Goal: Task Accomplishment & Management: Complete application form

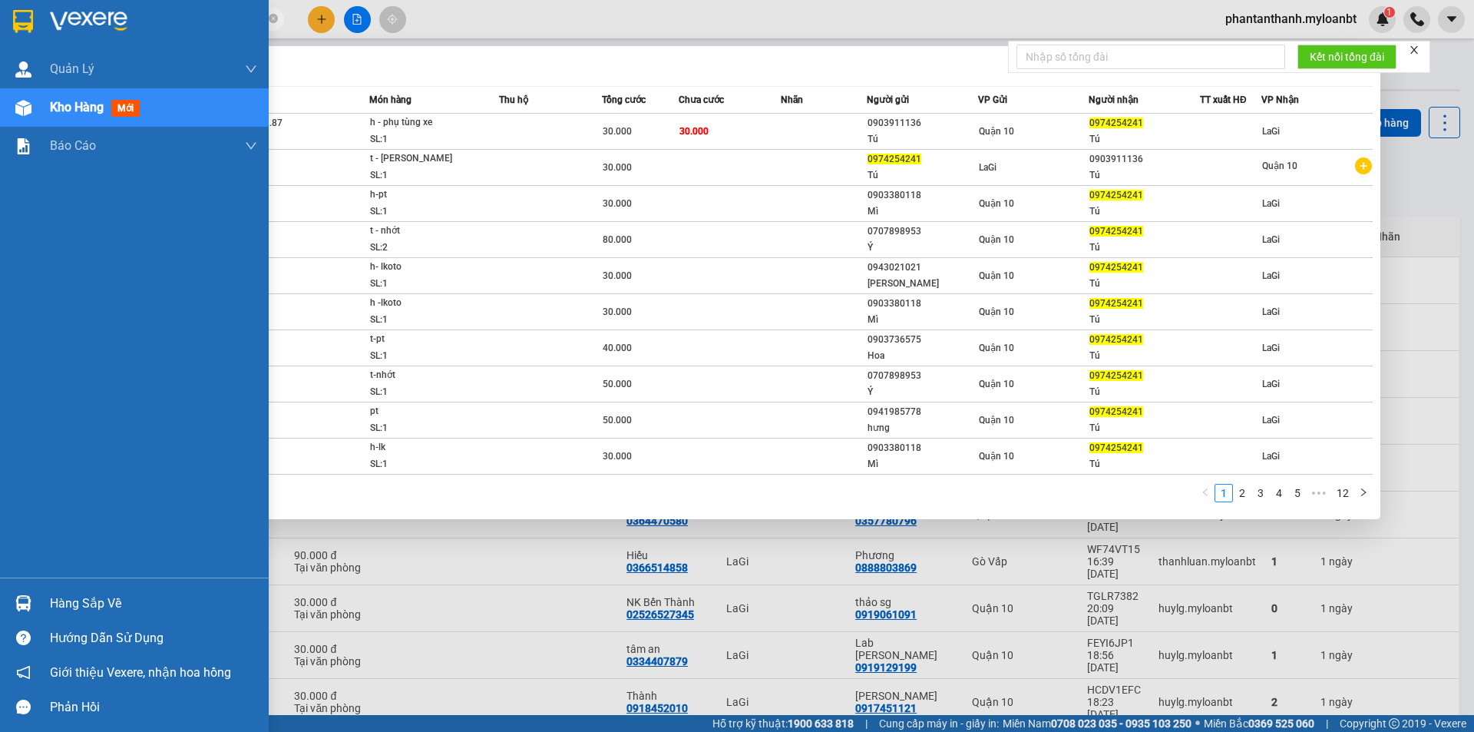
drag, startPoint x: 150, startPoint y: 20, endPoint x: 0, endPoint y: 22, distance: 150.5
click at [0, 22] on section "Kết quả [PERSON_NAME] ( 120 ) Bộ lọc Mã ĐH Trạng thái Món hàng Thu hộ Tổng [PER…" at bounding box center [737, 366] width 1474 height 732
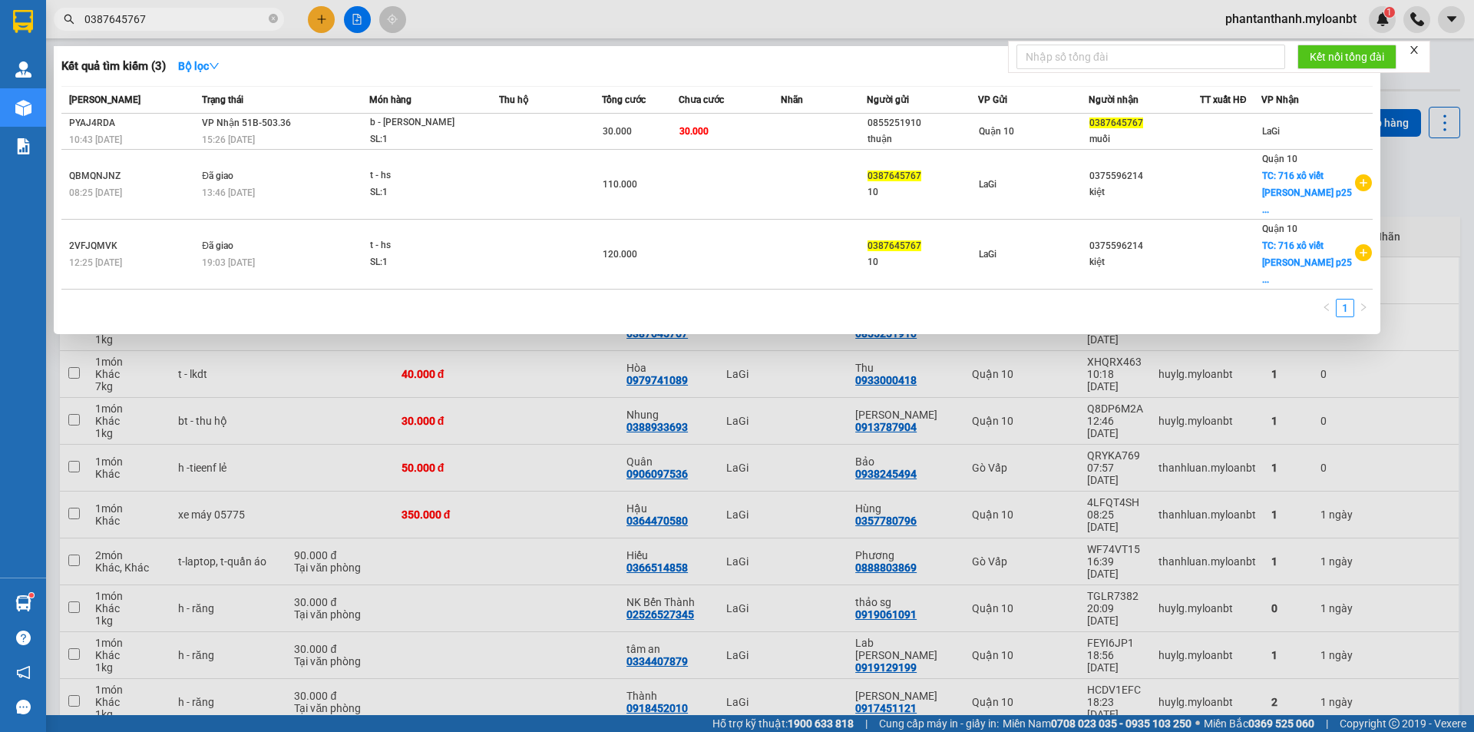
drag, startPoint x: 164, startPoint y: 18, endPoint x: 72, endPoint y: 18, distance: 91.4
click at [72, 18] on div "0387645767" at bounding box center [149, 19] width 299 height 23
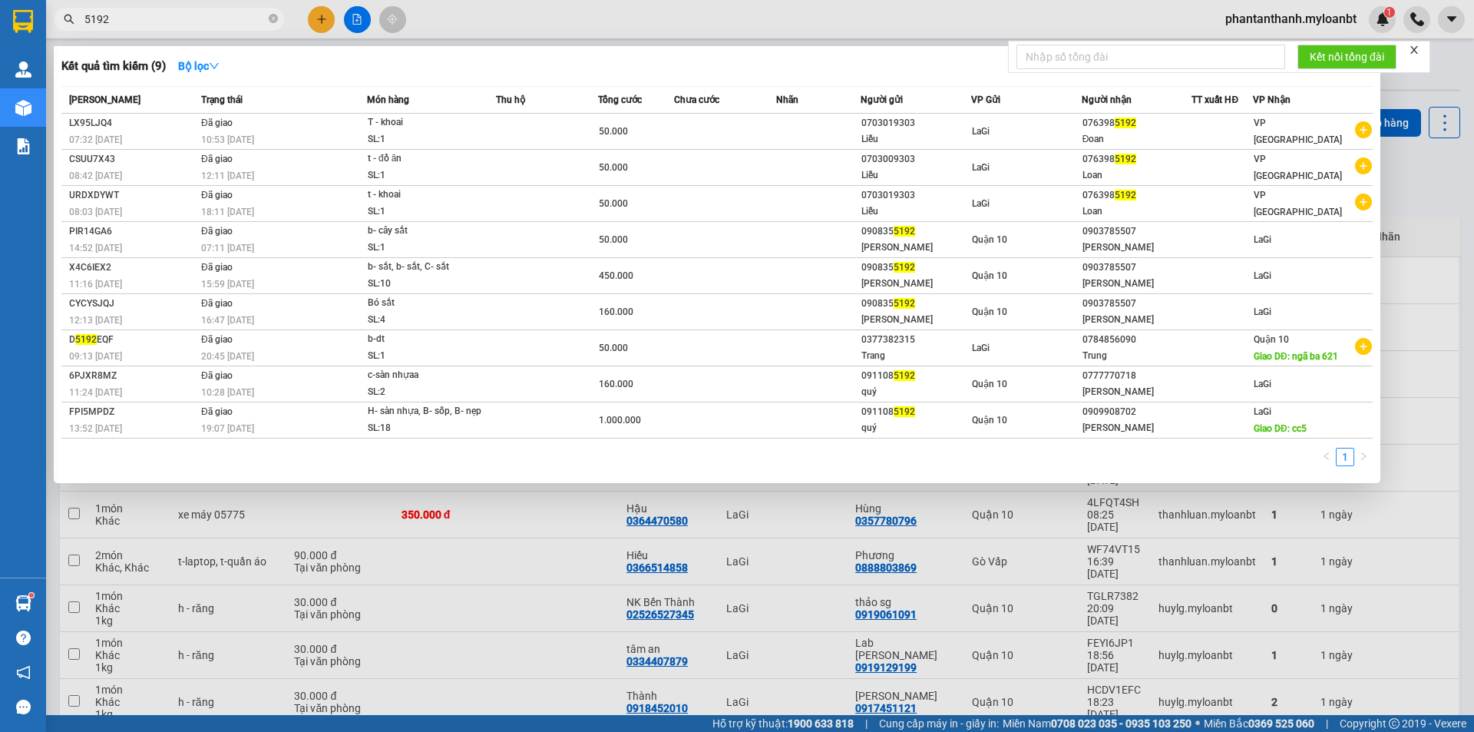
drag, startPoint x: 147, startPoint y: 21, endPoint x: 64, endPoint y: 8, distance: 83.2
click at [64, 8] on span "5192" at bounding box center [169, 19] width 230 height 23
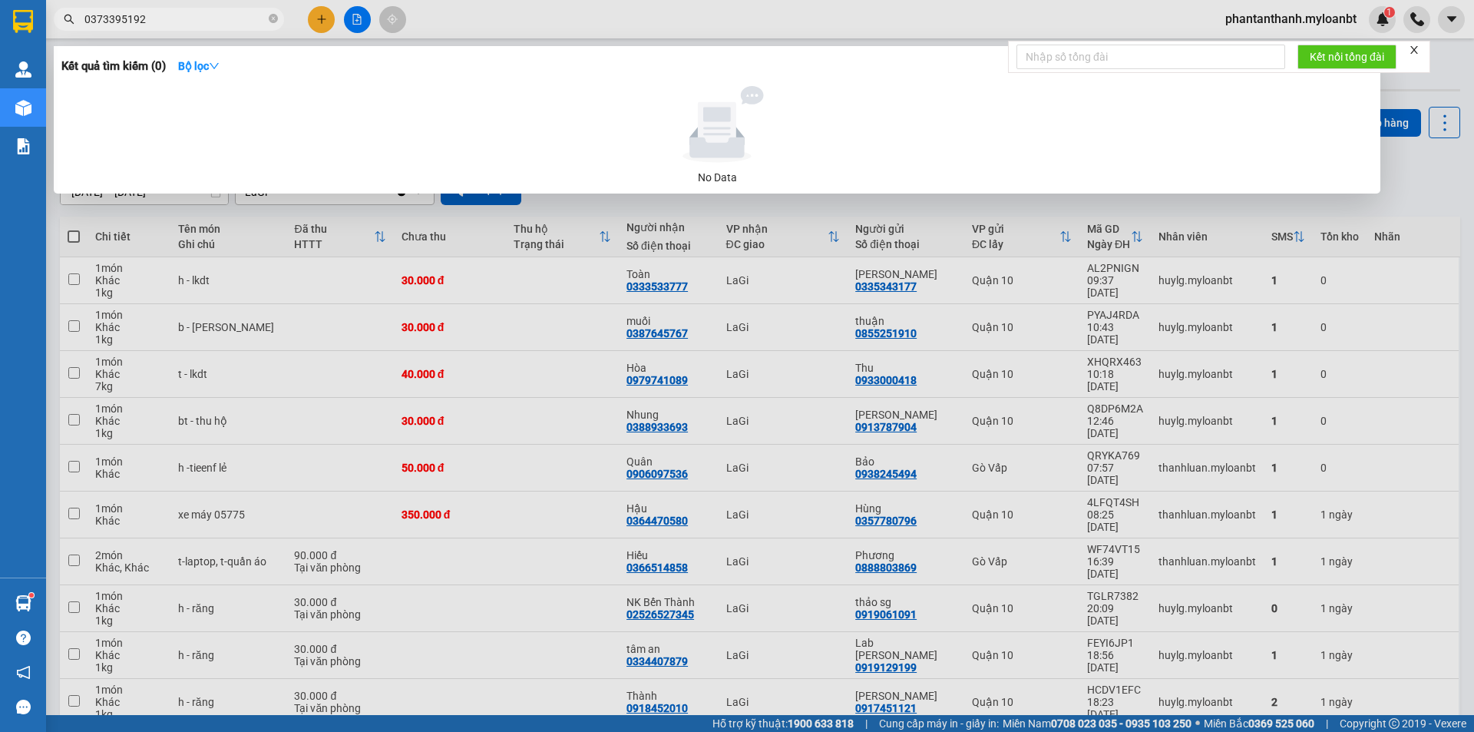
drag, startPoint x: 157, startPoint y: 17, endPoint x: 81, endPoint y: 21, distance: 76.2
click at [81, 21] on span "0373395192" at bounding box center [169, 19] width 230 height 23
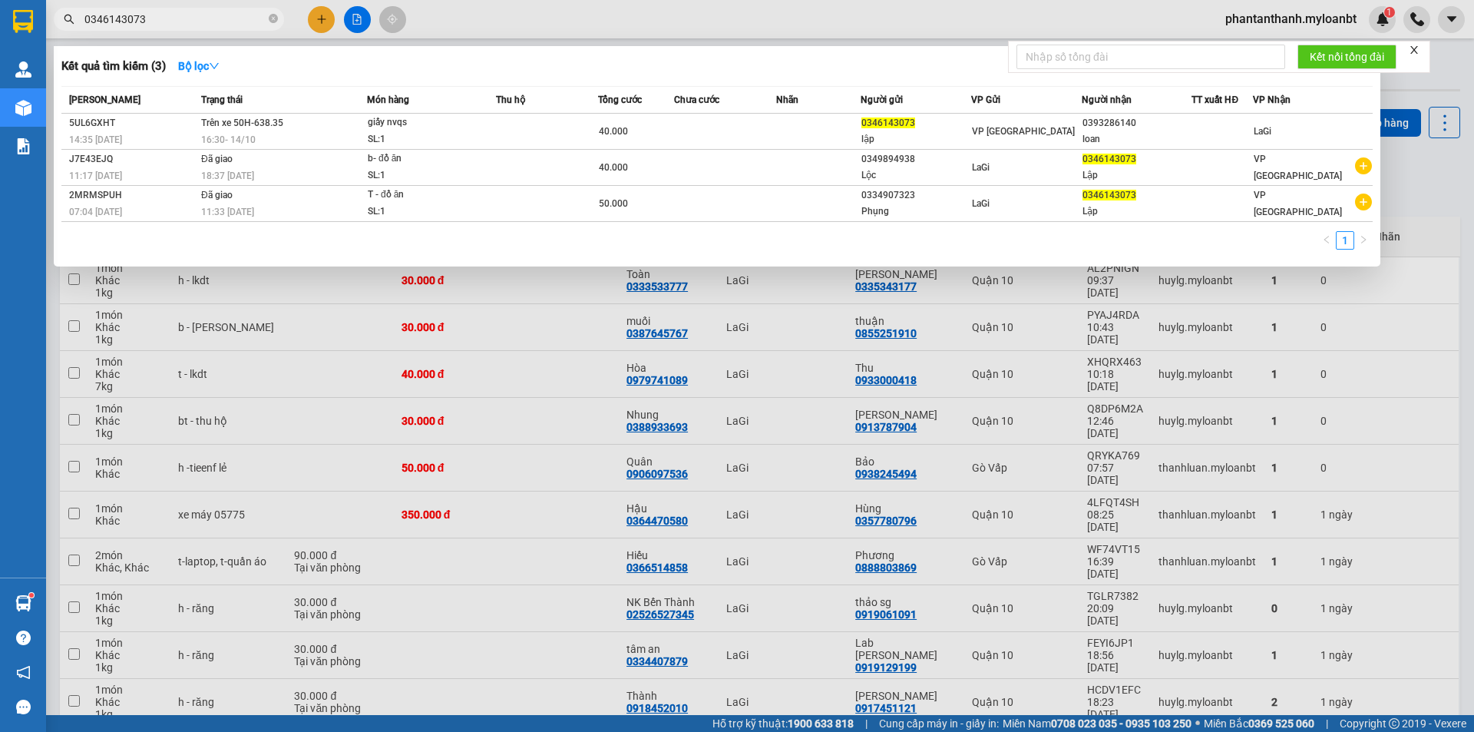
drag, startPoint x: 160, startPoint y: 18, endPoint x: 886, endPoint y: 31, distance: 726.5
click at [12, 0] on html "Kết quả [PERSON_NAME] ( 3 ) Bộ lọc Mã ĐH Trạng thái Món hàng Thu hộ Tổng [PERSO…" at bounding box center [737, 366] width 1474 height 732
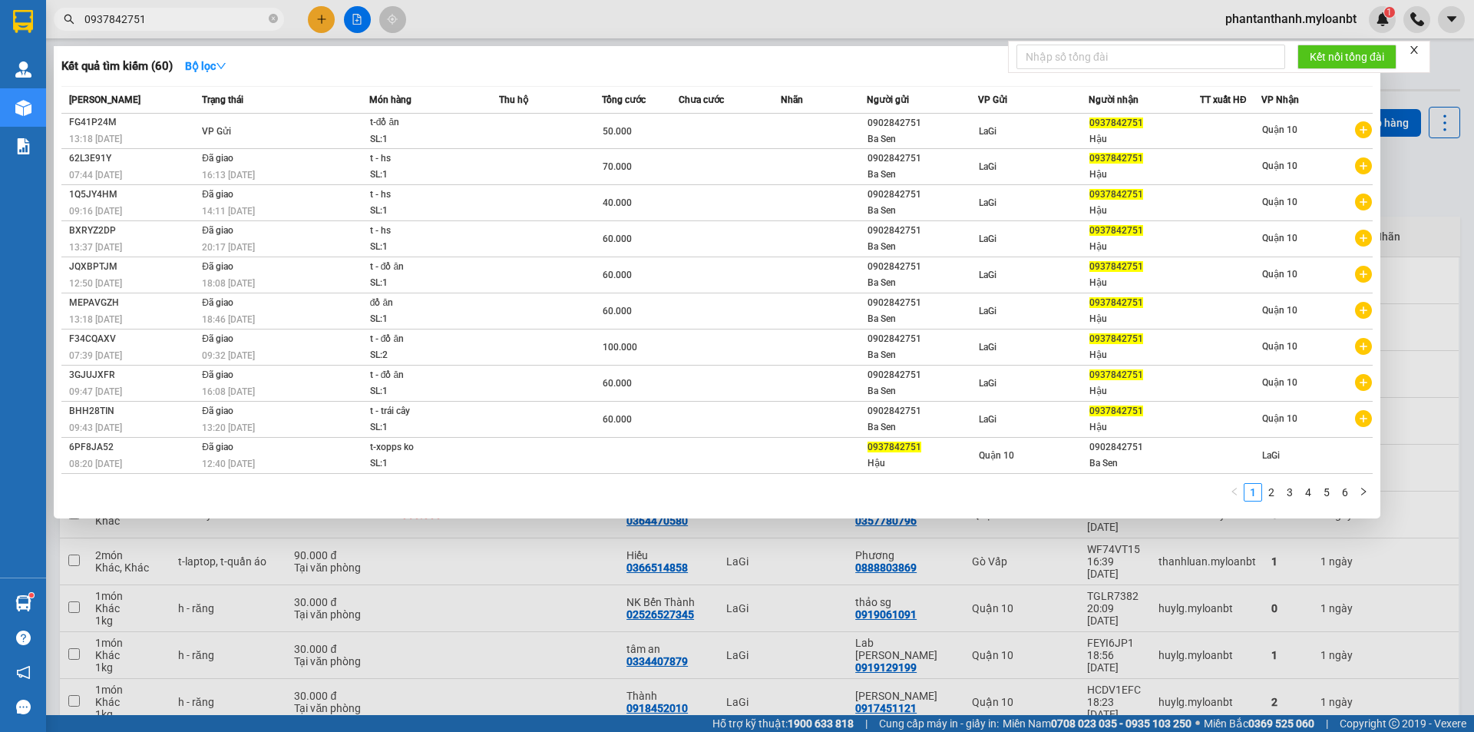
drag, startPoint x: 157, startPoint y: 20, endPoint x: 0, endPoint y: 2, distance: 158.4
click at [0, 2] on section "Kết quả [PERSON_NAME] ( 60 ) Bộ lọc Mã ĐH Trạng thái Món hàng Thu hộ Tổng [PERS…" at bounding box center [737, 366] width 1474 height 732
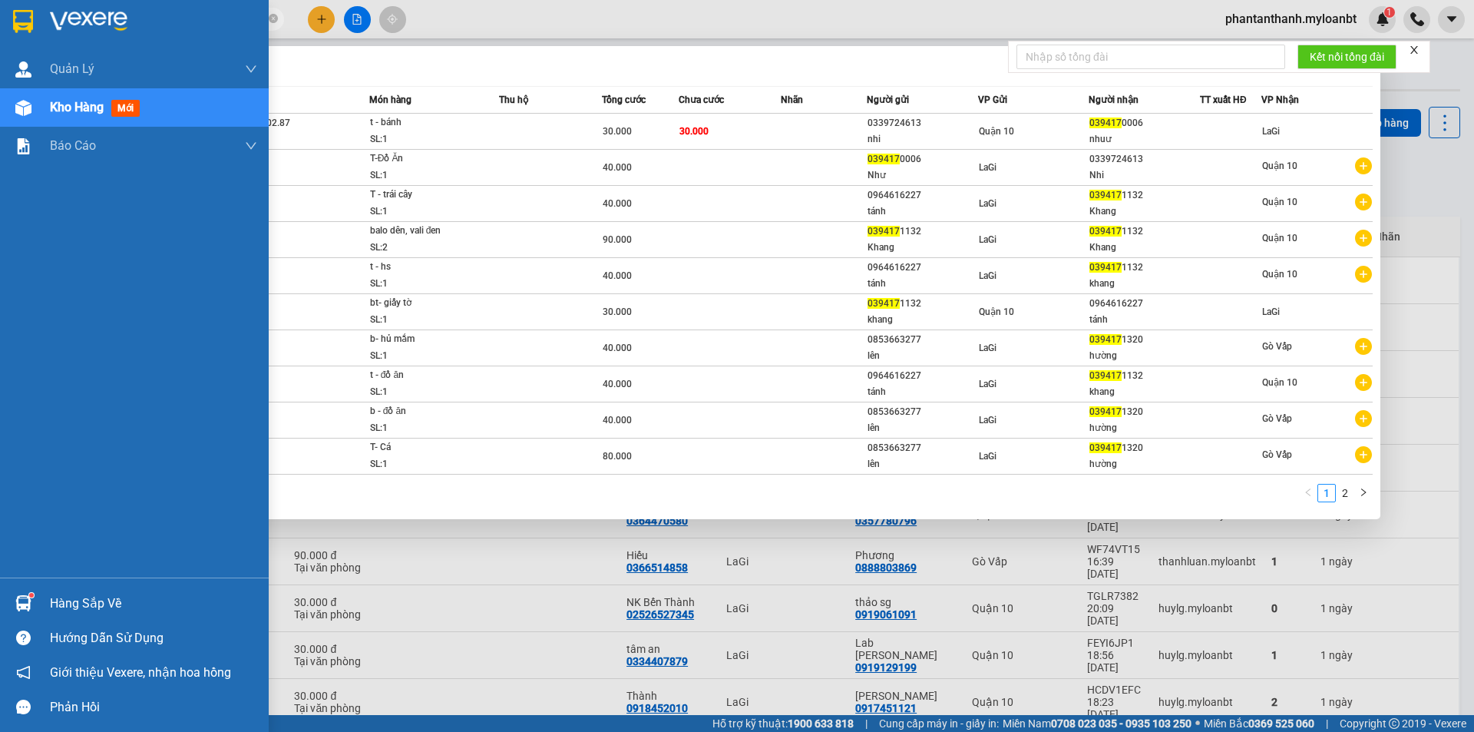
drag, startPoint x: 22, startPoint y: 6, endPoint x: 0, endPoint y: 5, distance: 22.3
click at [0, 5] on section "Kết quả [PERSON_NAME] ( 15 ) Bộ lọc Mã ĐH Trạng thái Món hàng Thu hộ Tổng [PERS…" at bounding box center [737, 366] width 1474 height 732
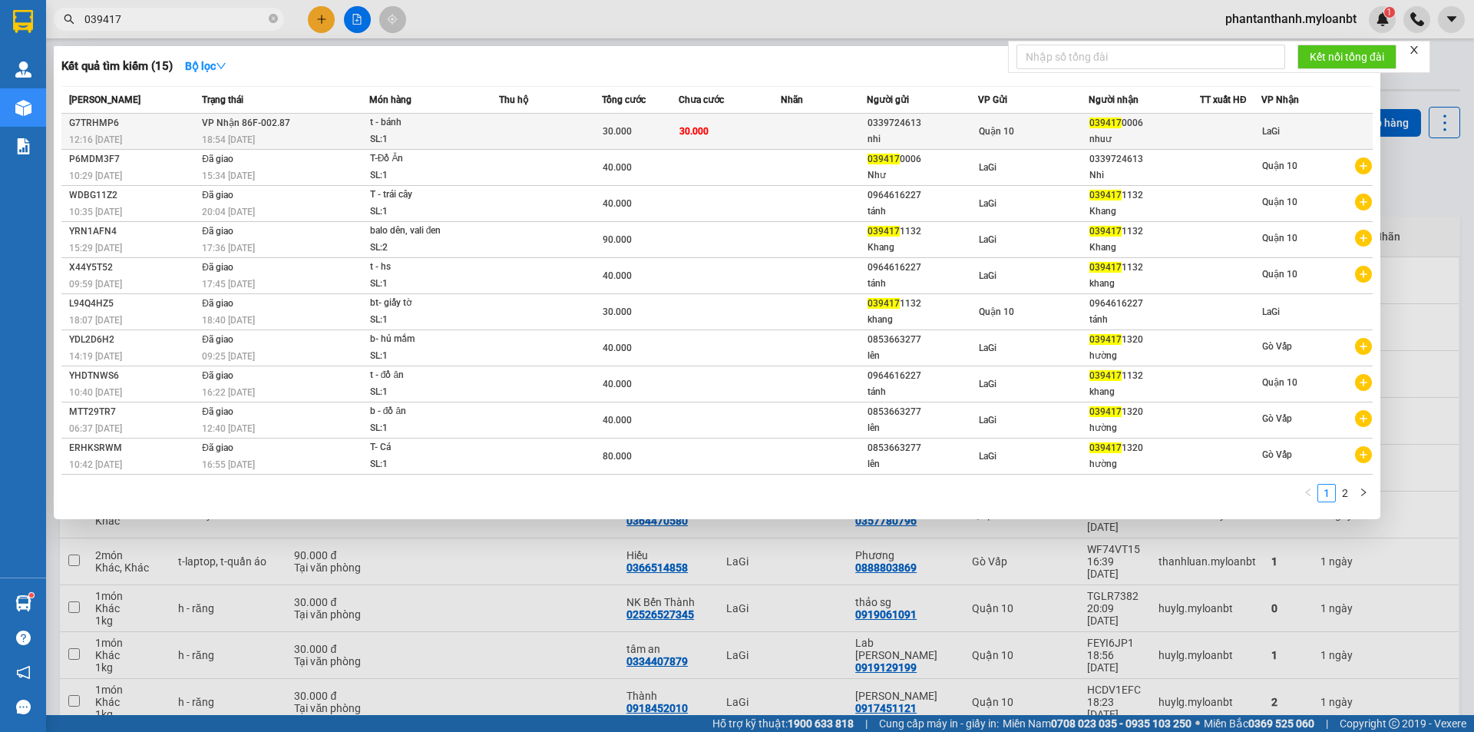
type input "039417"
click at [603, 126] on span "30.000" at bounding box center [617, 131] width 29 height 11
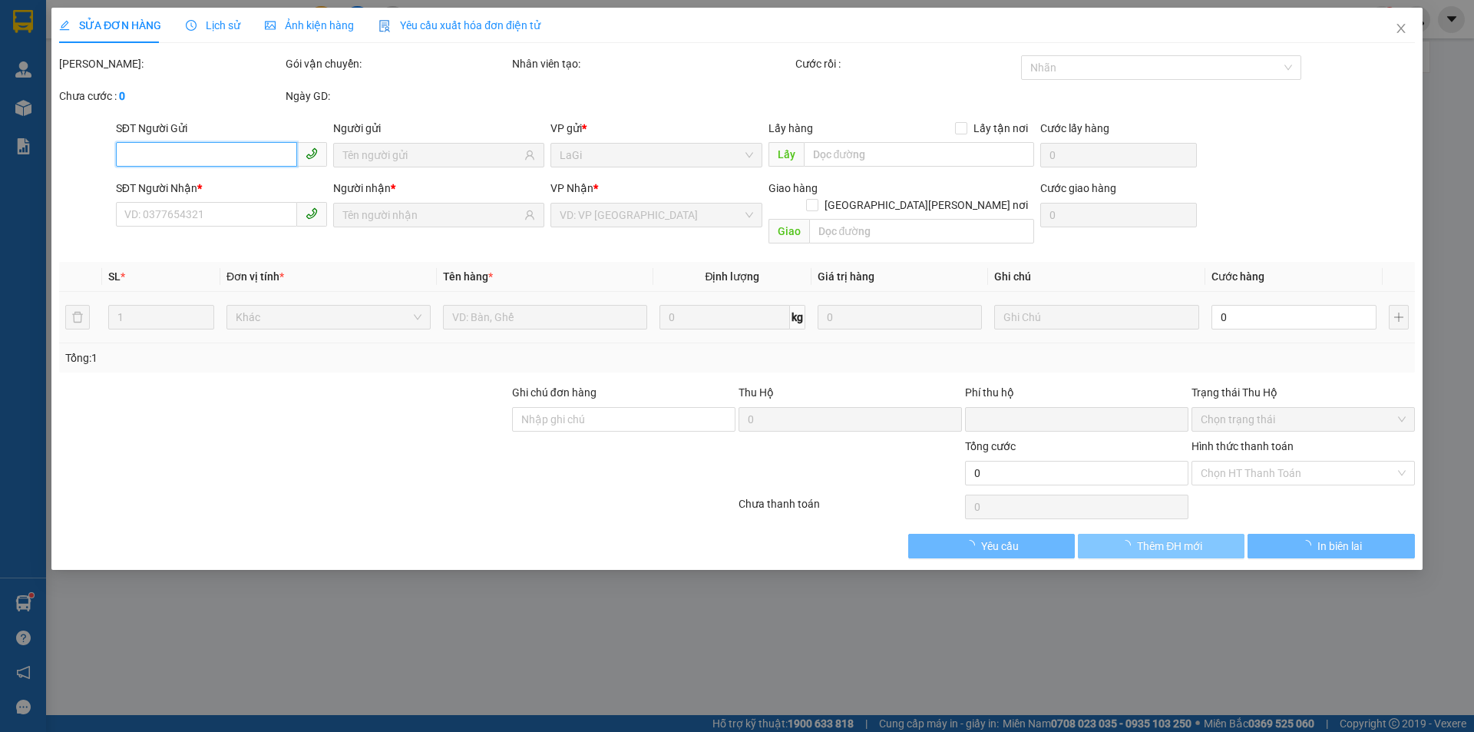
type input "0339724613"
type input "nhi"
type input "0394170006"
type input "nhuư"
type input "0"
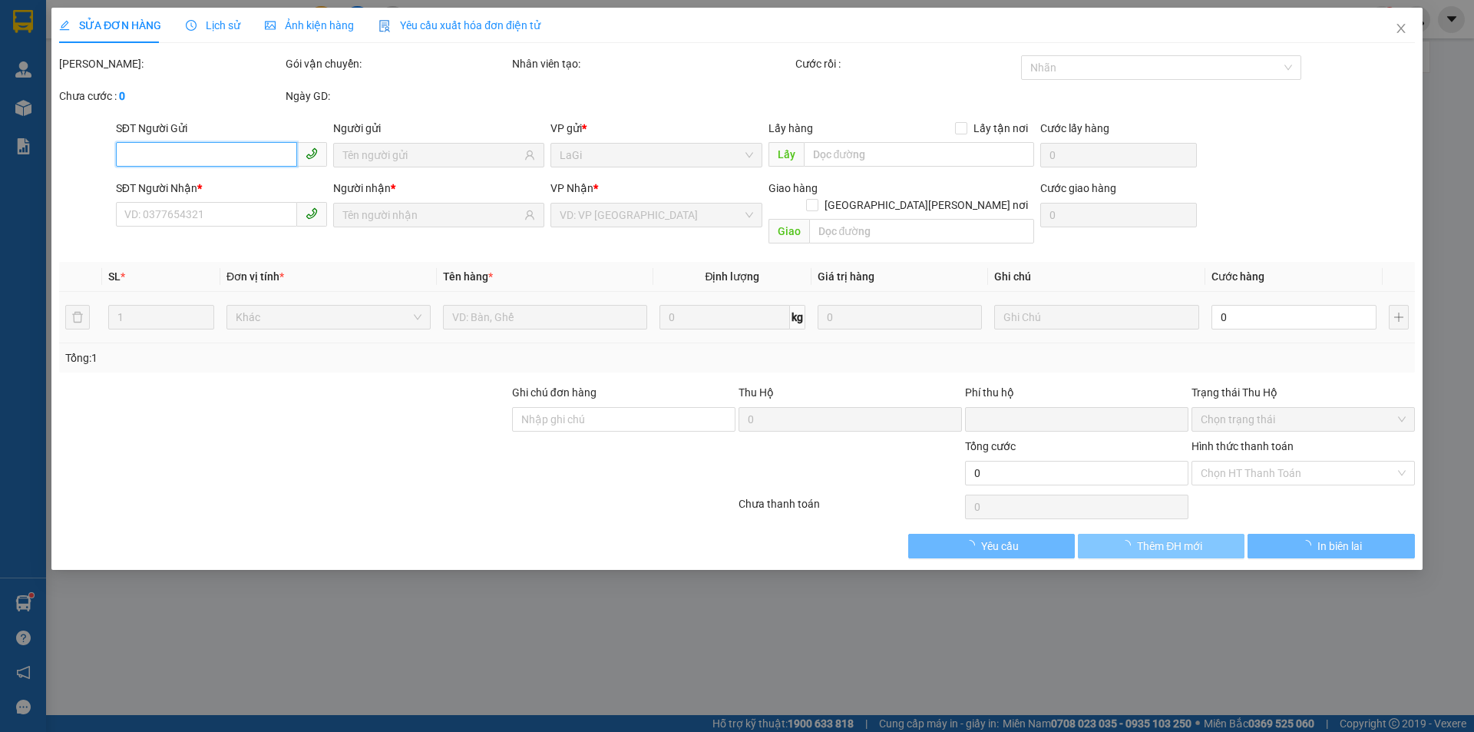
type input "30.000"
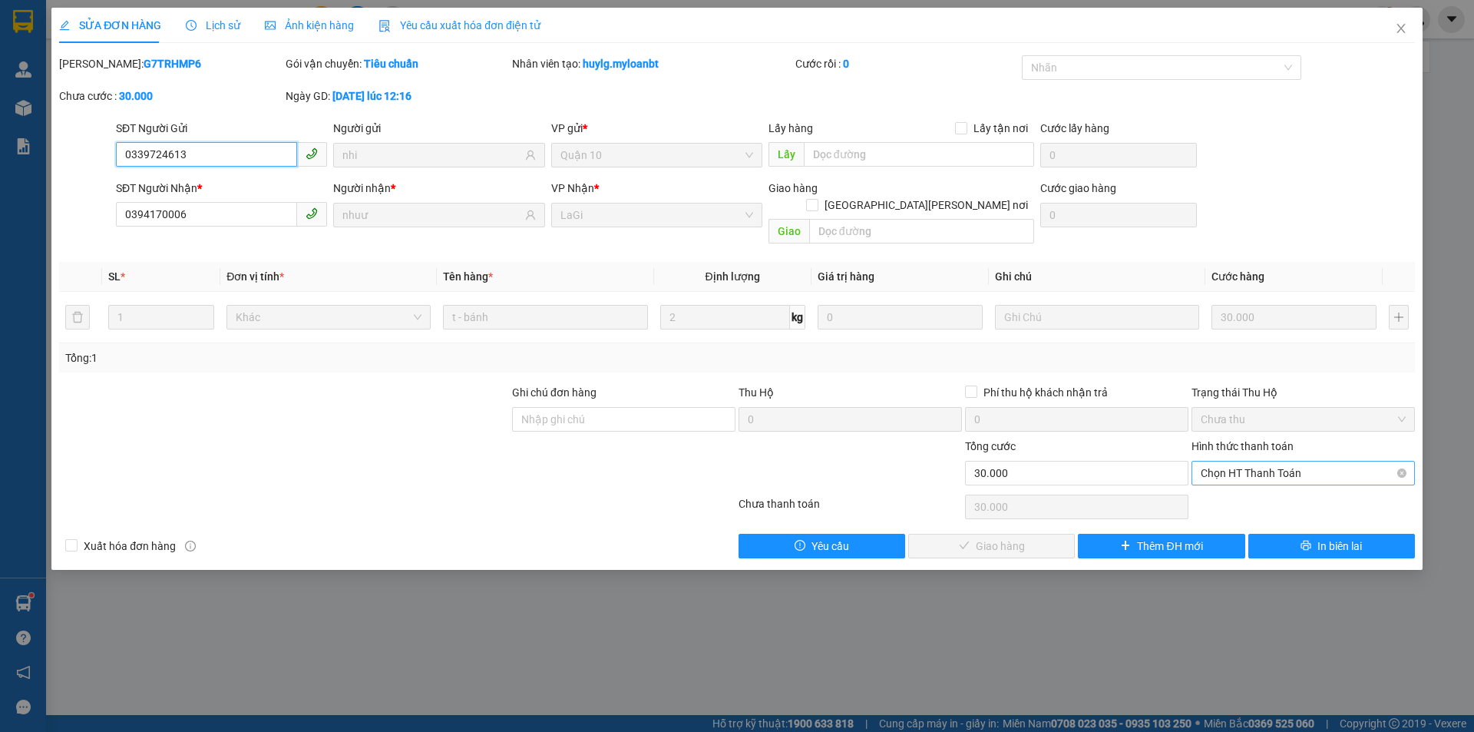
click at [1272, 461] on span "Chọn HT Thanh Toán" at bounding box center [1303, 472] width 205 height 23
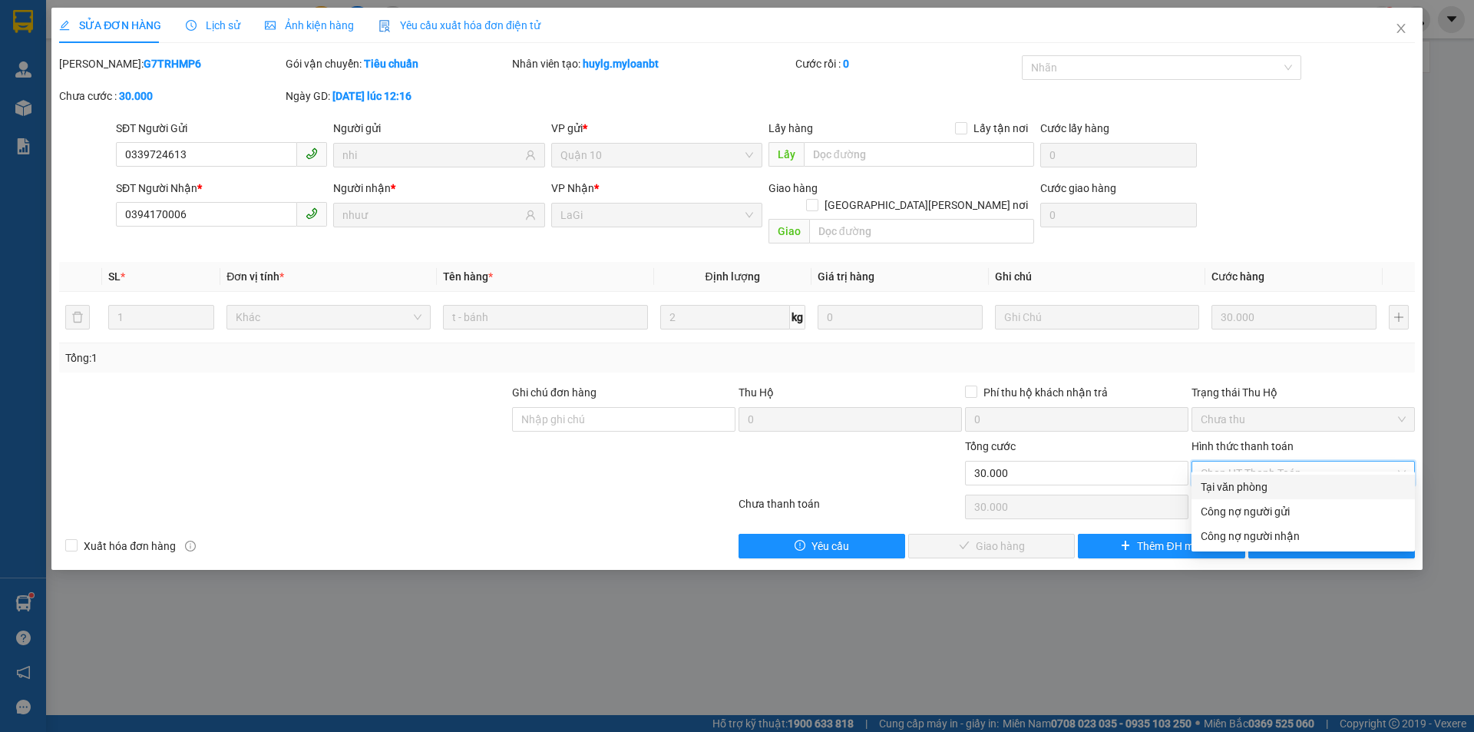
click at [1255, 486] on div "Tại văn phòng" at bounding box center [1303, 486] width 205 height 17
type input "0"
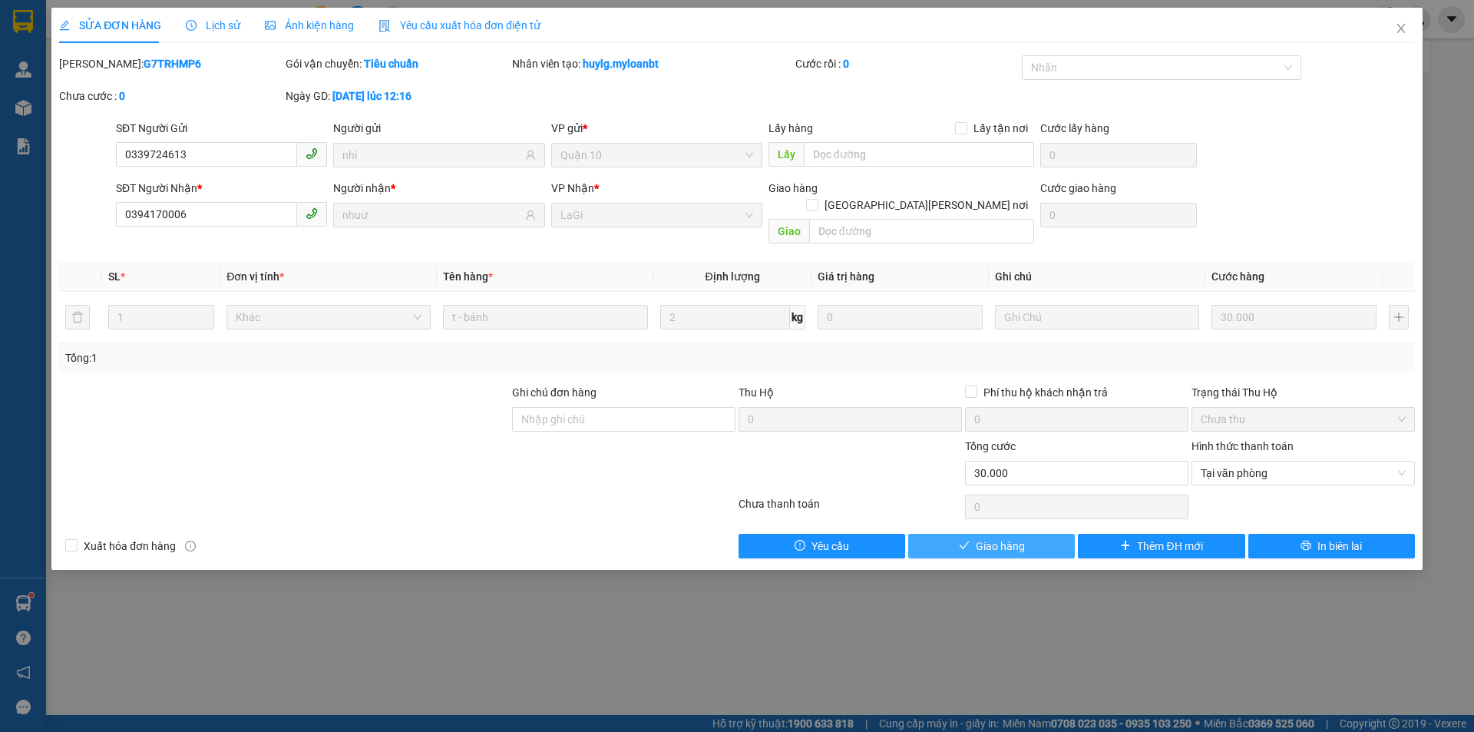
click at [1016, 537] on span "Giao hàng" at bounding box center [1000, 545] width 49 height 17
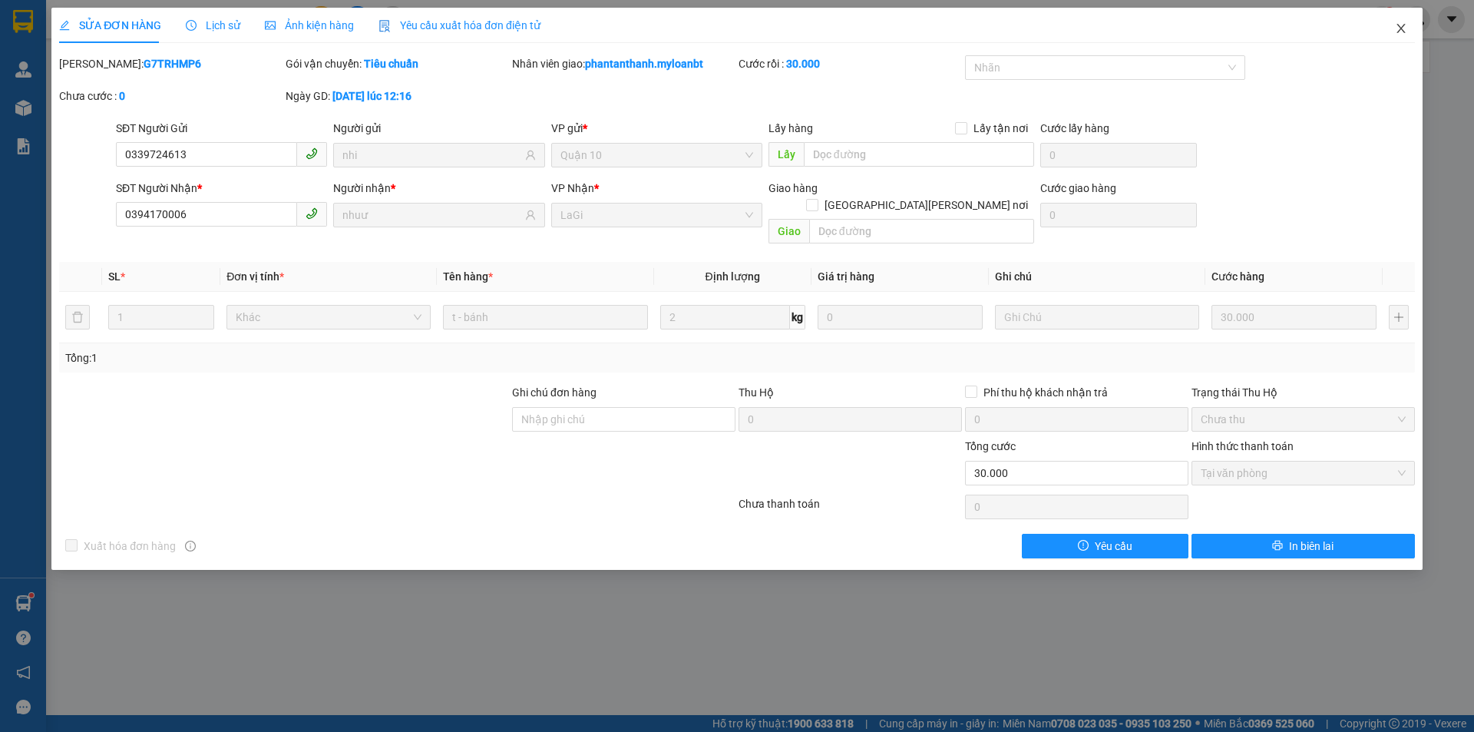
click at [1401, 28] on icon "close" at bounding box center [1401, 28] width 8 height 9
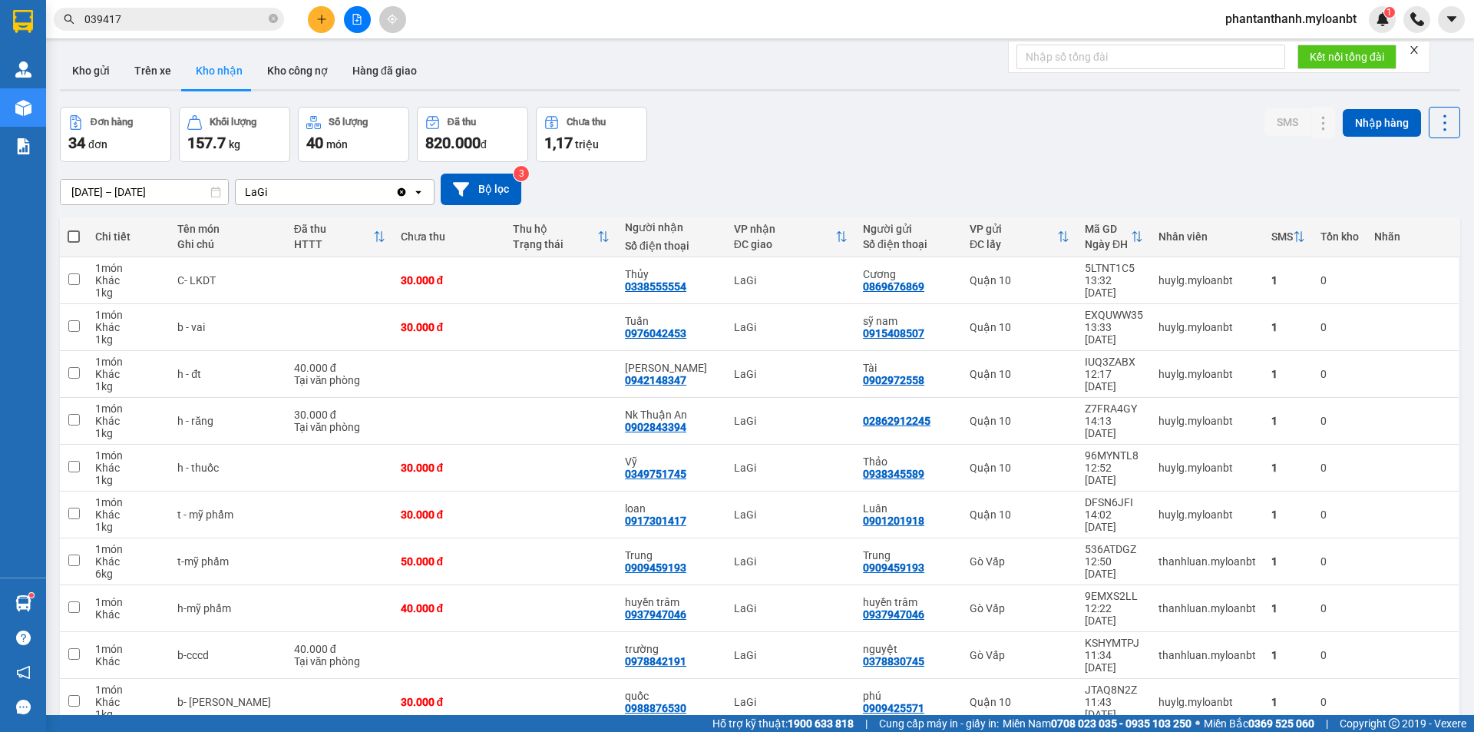
click at [144, 22] on input "039417" at bounding box center [174, 19] width 181 height 17
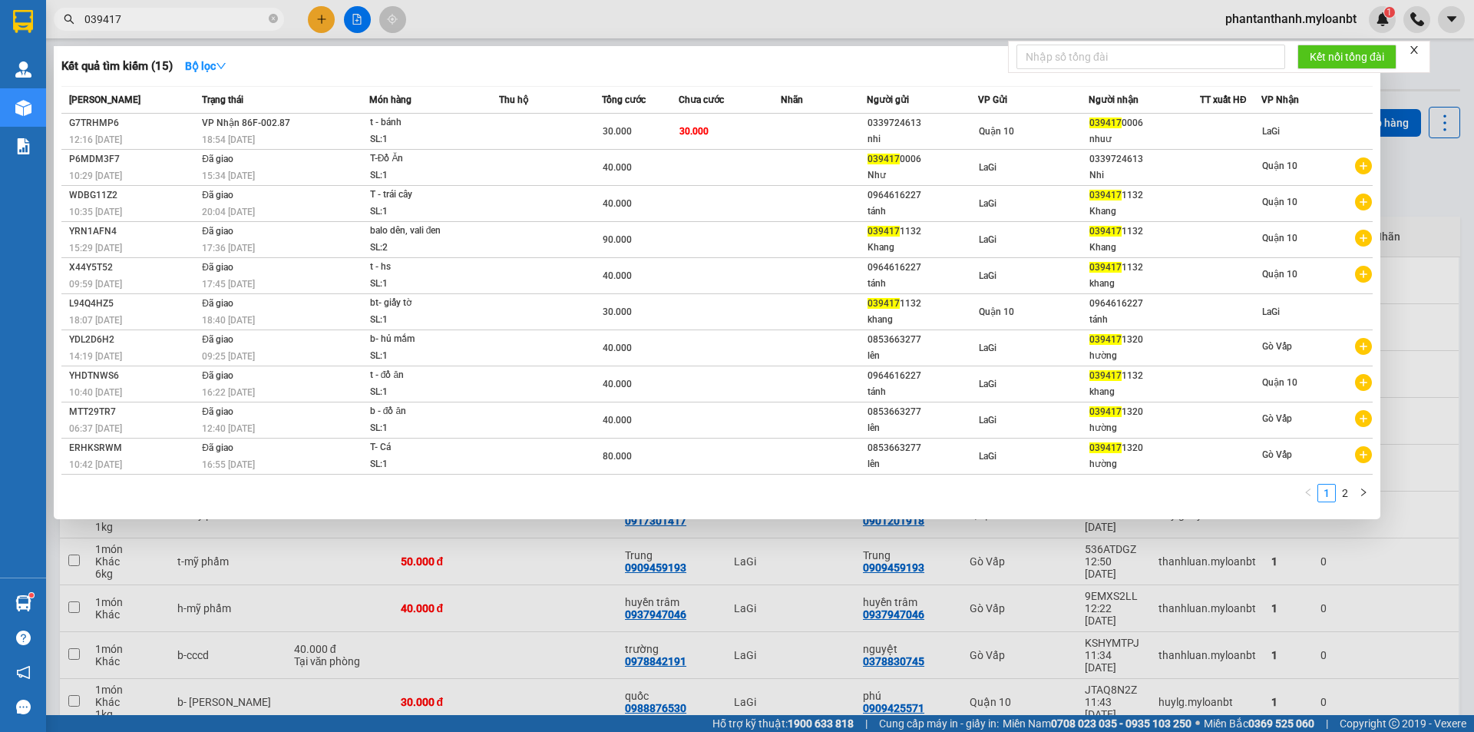
drag, startPoint x: 144, startPoint y: 22, endPoint x: 0, endPoint y: -20, distance: 150.4
click at [0, 0] on html "Kết quả [PERSON_NAME] ( 15 ) Bộ lọc Mã ĐH Trạng thái Món hàng Thu hộ Tổng [PERS…" at bounding box center [737, 366] width 1474 height 732
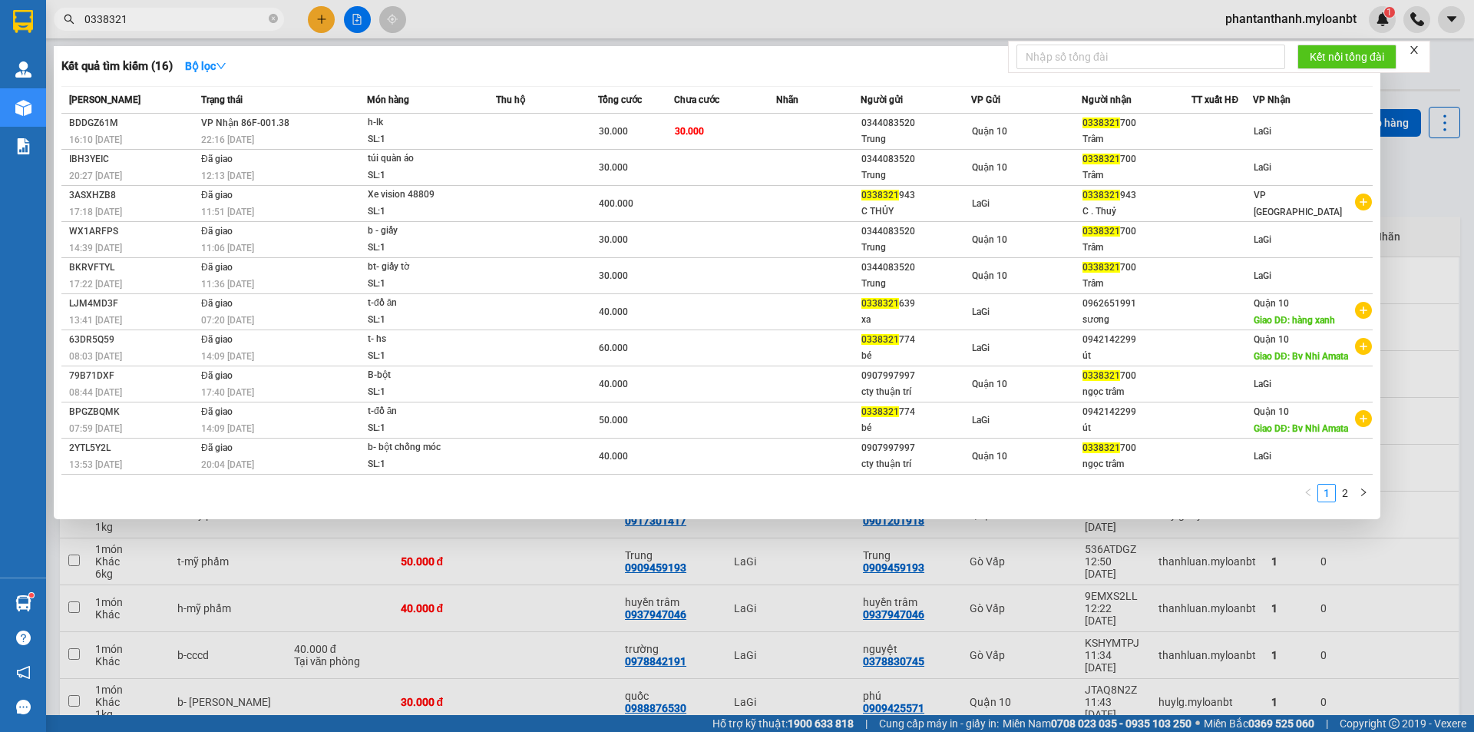
drag, startPoint x: 144, startPoint y: 25, endPoint x: 0, endPoint y: -2, distance: 146.2
click at [0, 0] on html "Kết quả [PERSON_NAME] ( 16 ) Bộ lọc Mã ĐH Trạng thái Món hàng Thu hộ Tổng [PERS…" at bounding box center [737, 366] width 1474 height 732
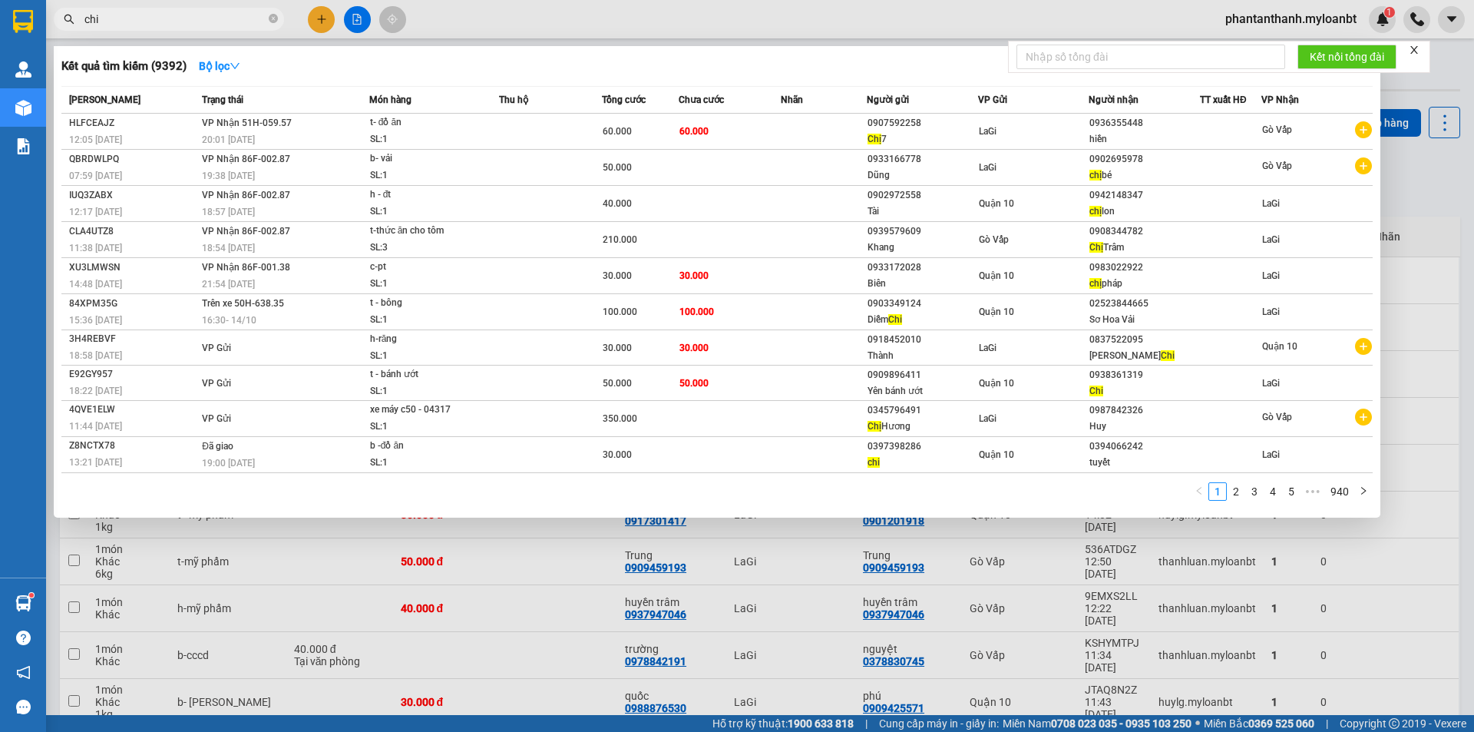
drag, startPoint x: 151, startPoint y: 23, endPoint x: 59, endPoint y: 22, distance: 92.1
click at [59, 22] on span "chi" at bounding box center [169, 19] width 230 height 23
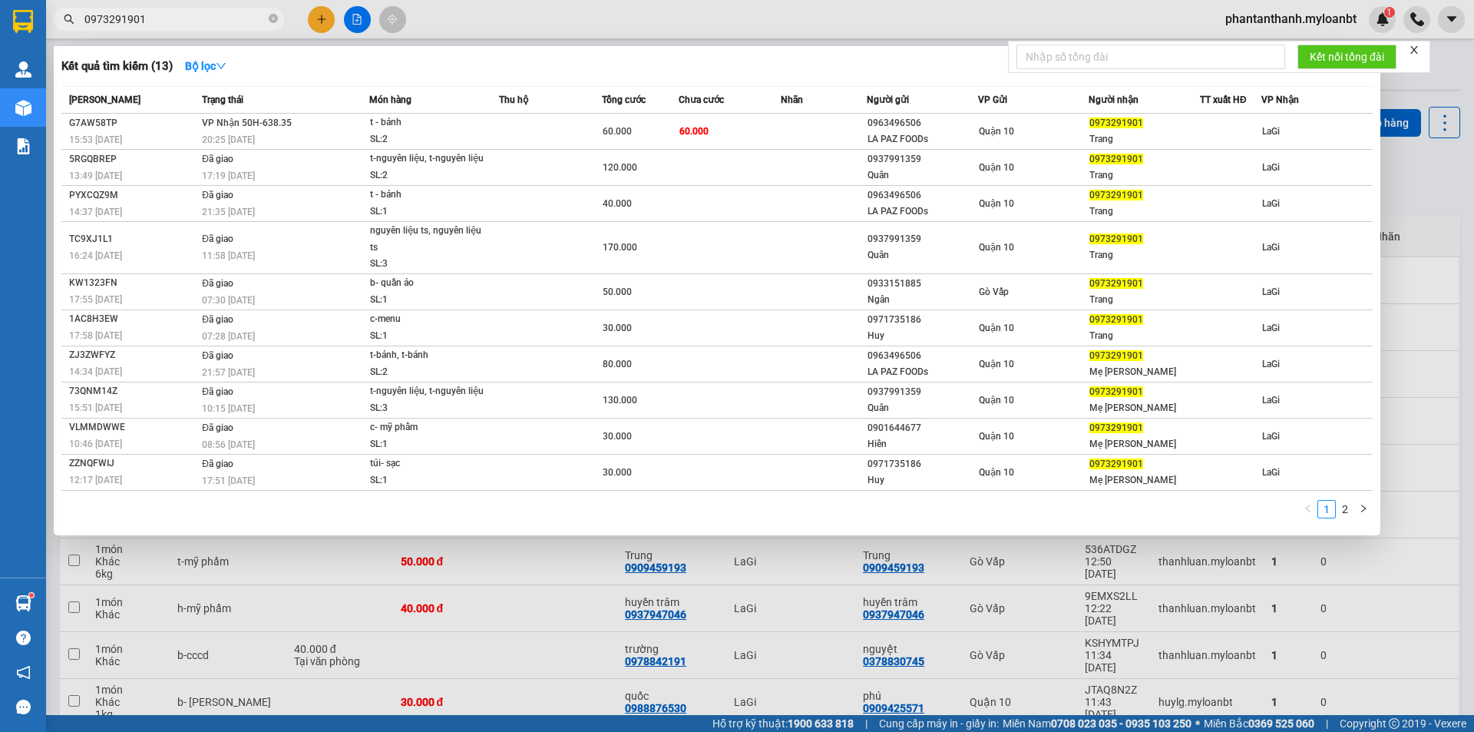
drag, startPoint x: 182, startPoint y: 9, endPoint x: 97, endPoint y: 11, distance: 85.2
click at [97, 11] on span "0973291901" at bounding box center [169, 19] width 230 height 23
drag, startPoint x: 151, startPoint y: 22, endPoint x: 50, endPoint y: 22, distance: 101.4
click at [50, 22] on div "0973291901" at bounding box center [149, 19] width 299 height 23
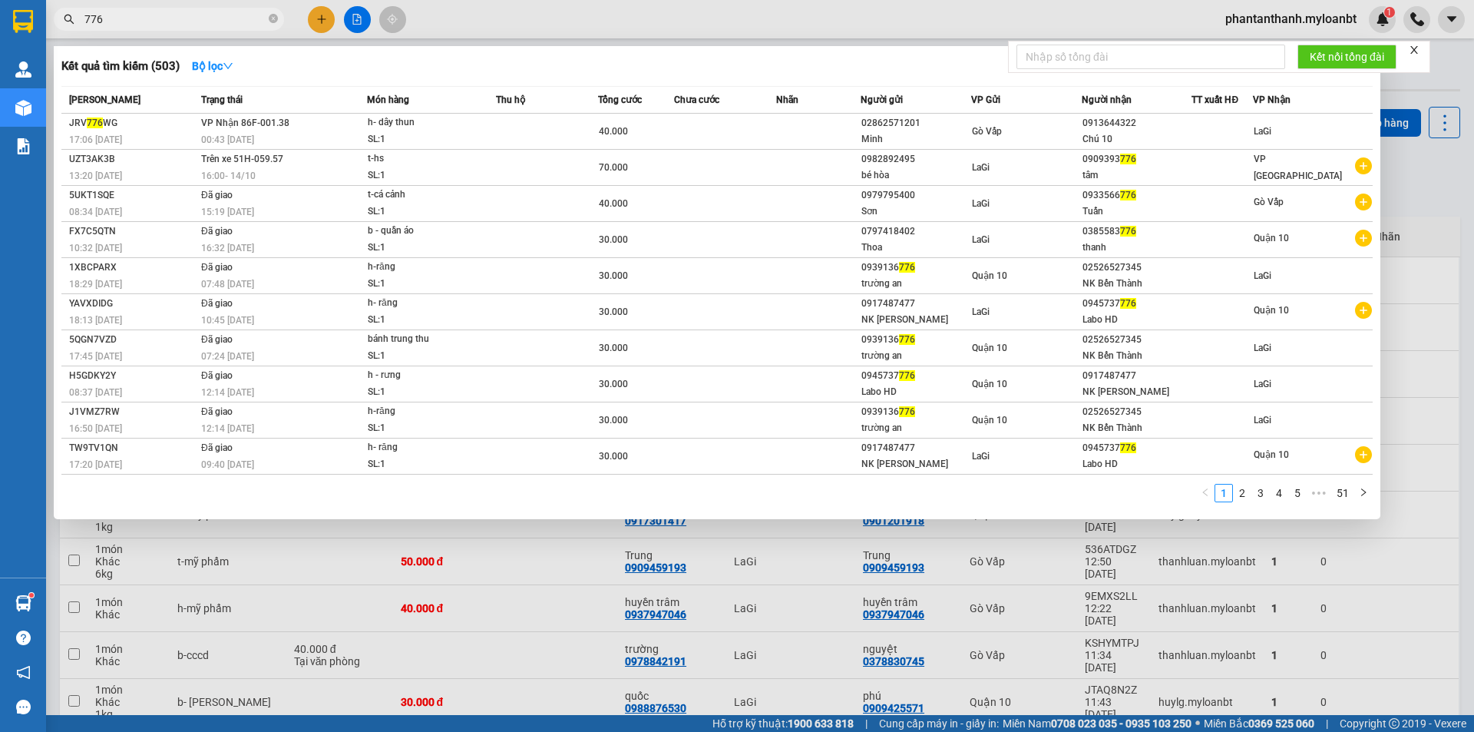
type input "776"
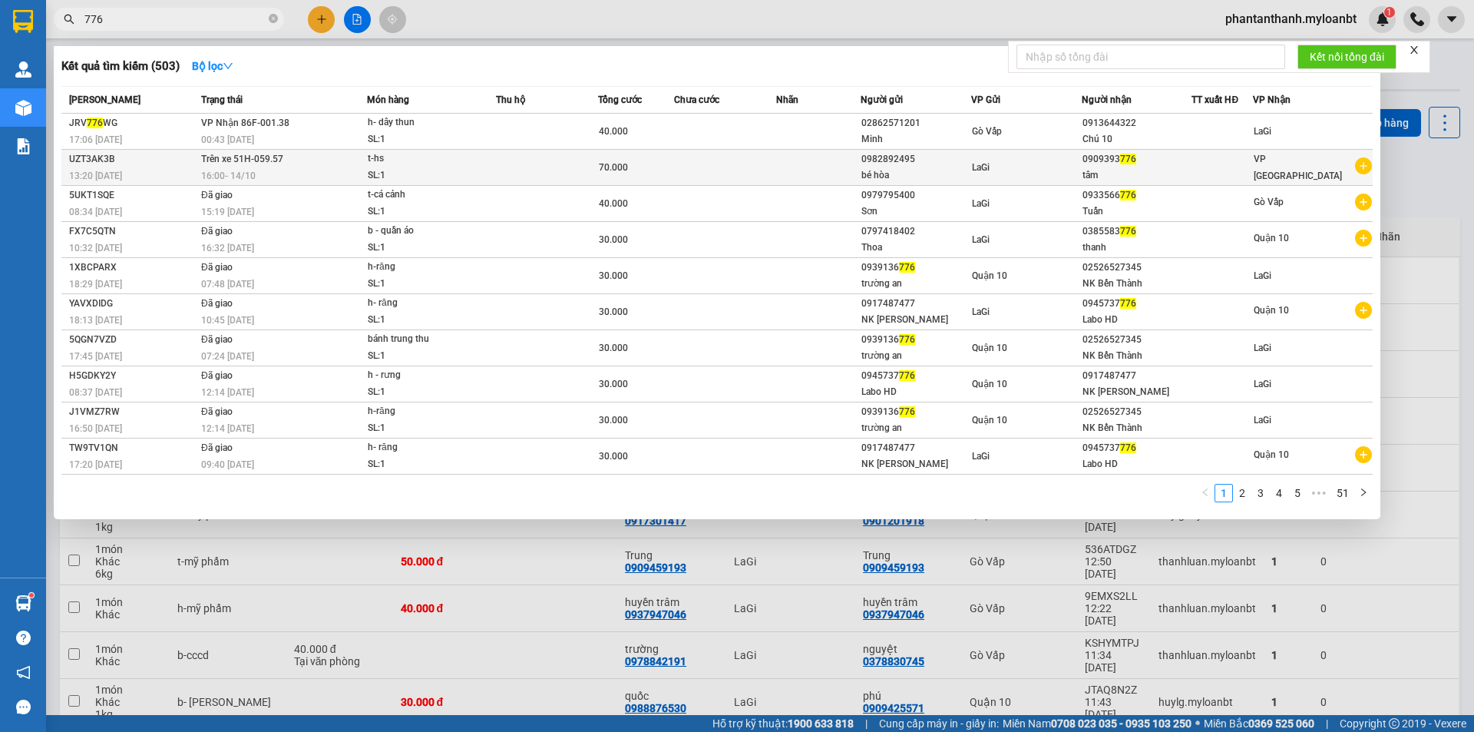
click at [304, 166] on td "Trên xe 51H-059.57 16:00 [DATE]" at bounding box center [282, 168] width 170 height 36
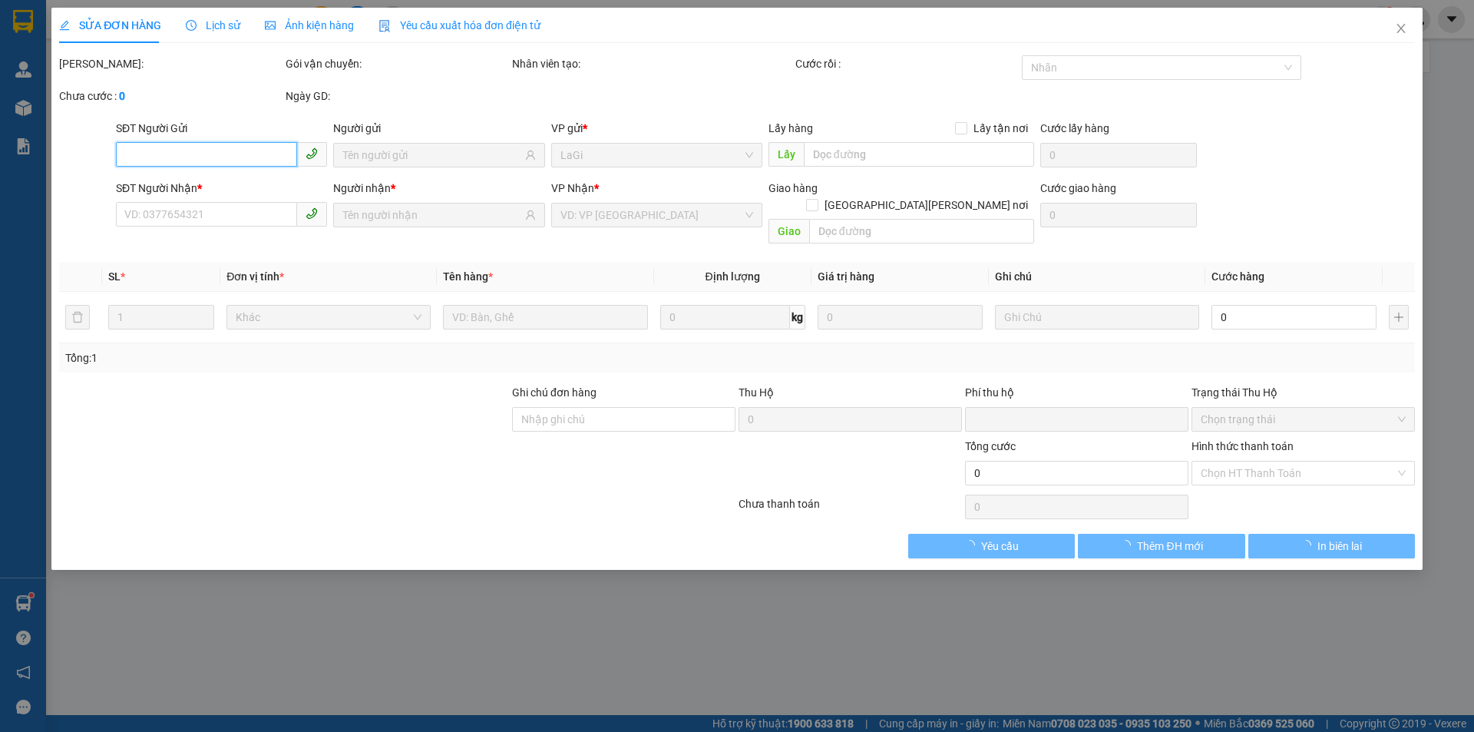
type input "0982892495"
type input "0909393776"
type input "0"
type input "70.000"
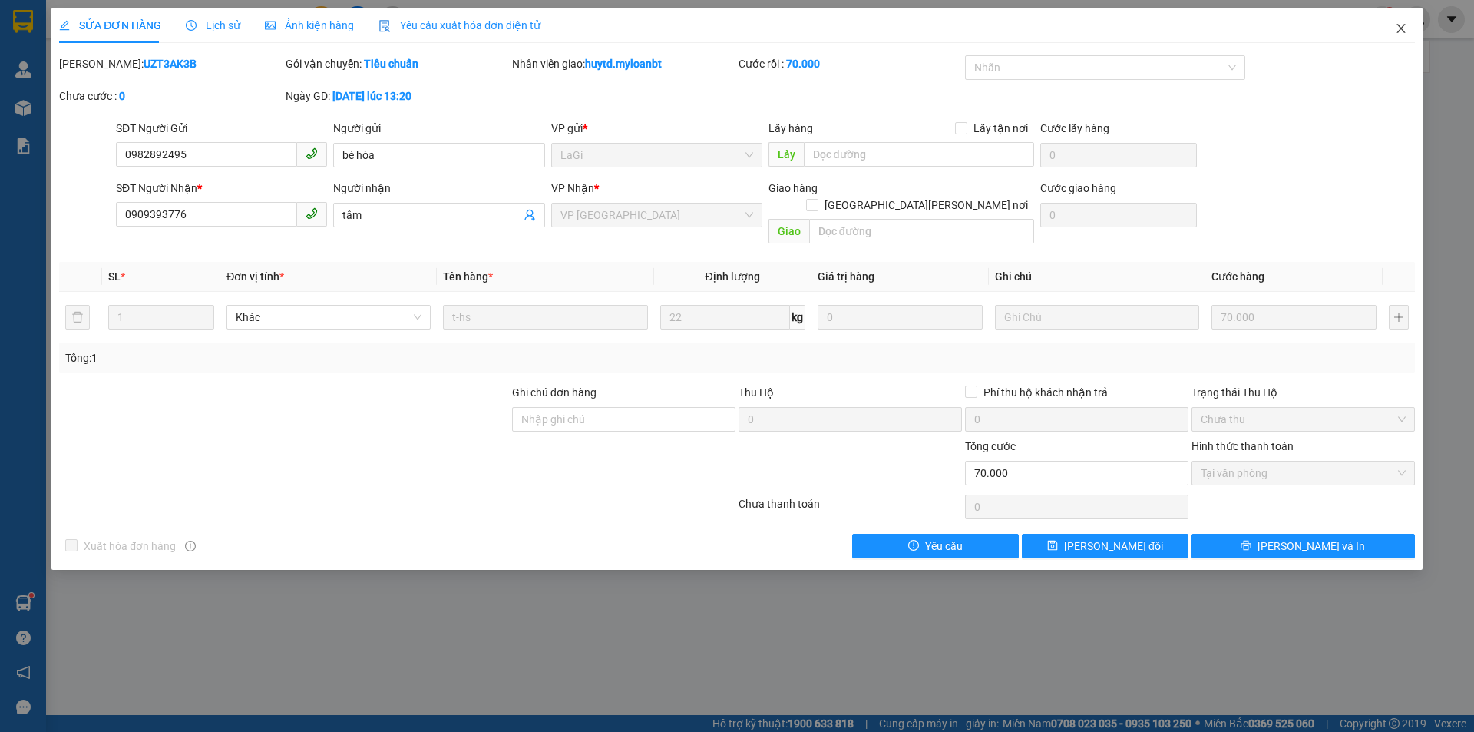
click at [1397, 29] on icon "close" at bounding box center [1401, 28] width 12 height 12
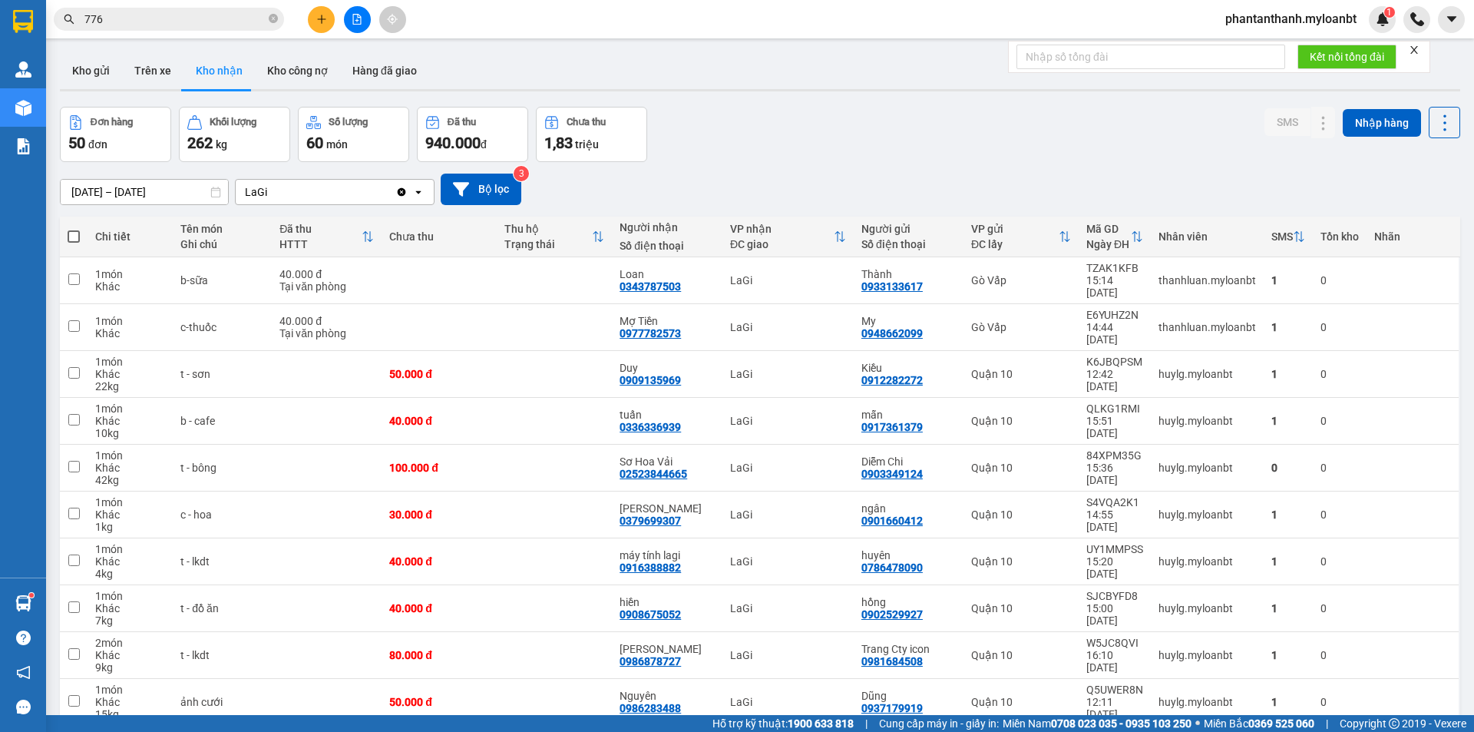
click at [174, 21] on input "776" at bounding box center [174, 19] width 181 height 17
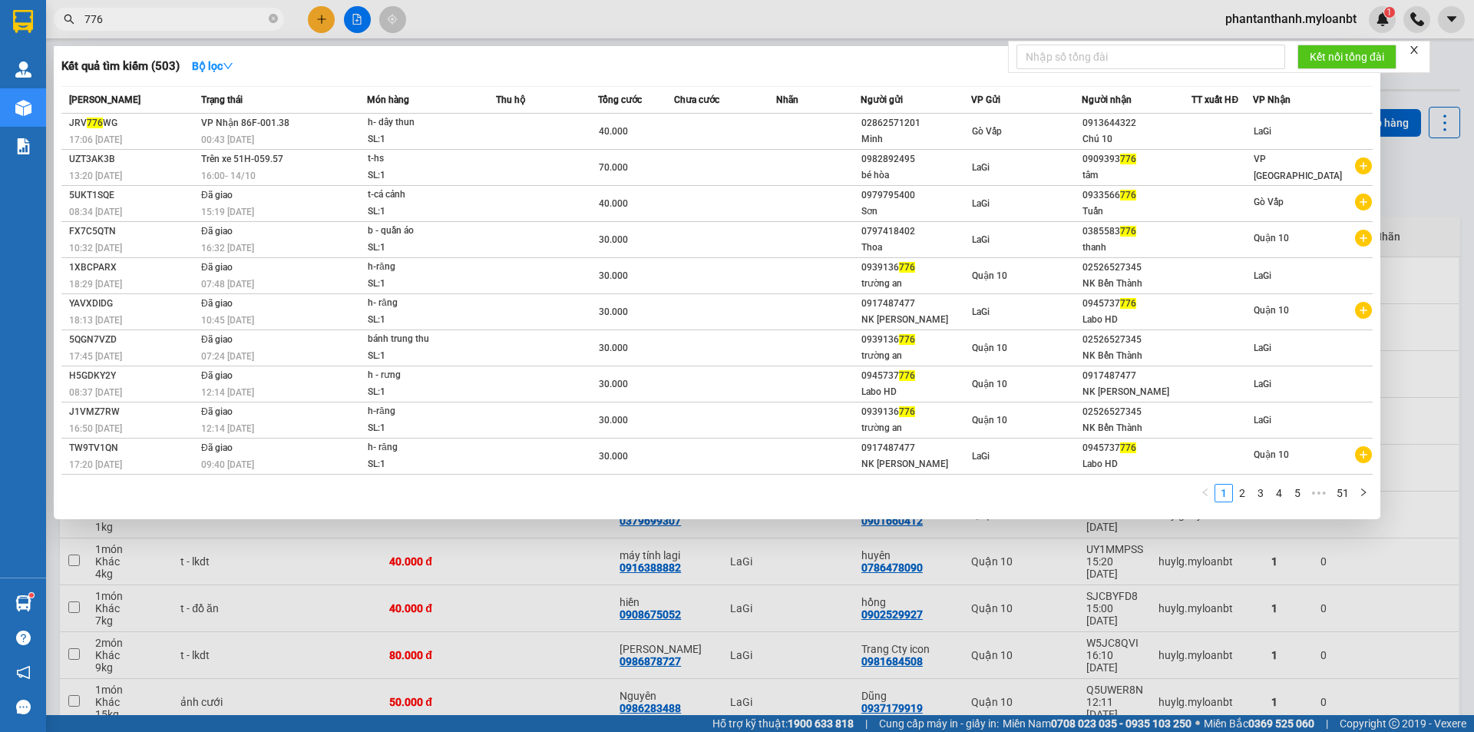
click at [174, 21] on input "776" at bounding box center [174, 19] width 181 height 17
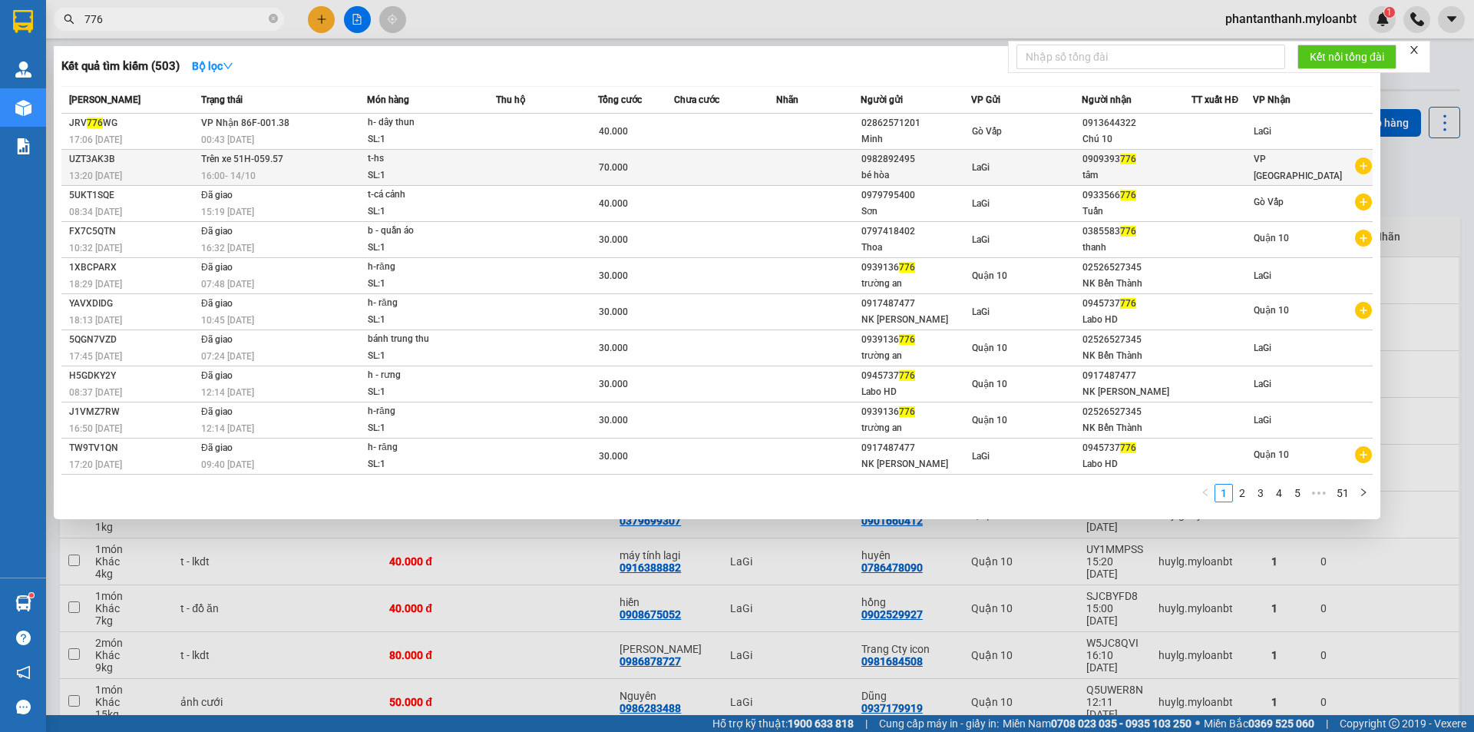
click at [1104, 167] on div "tâm" at bounding box center [1137, 175] width 109 height 16
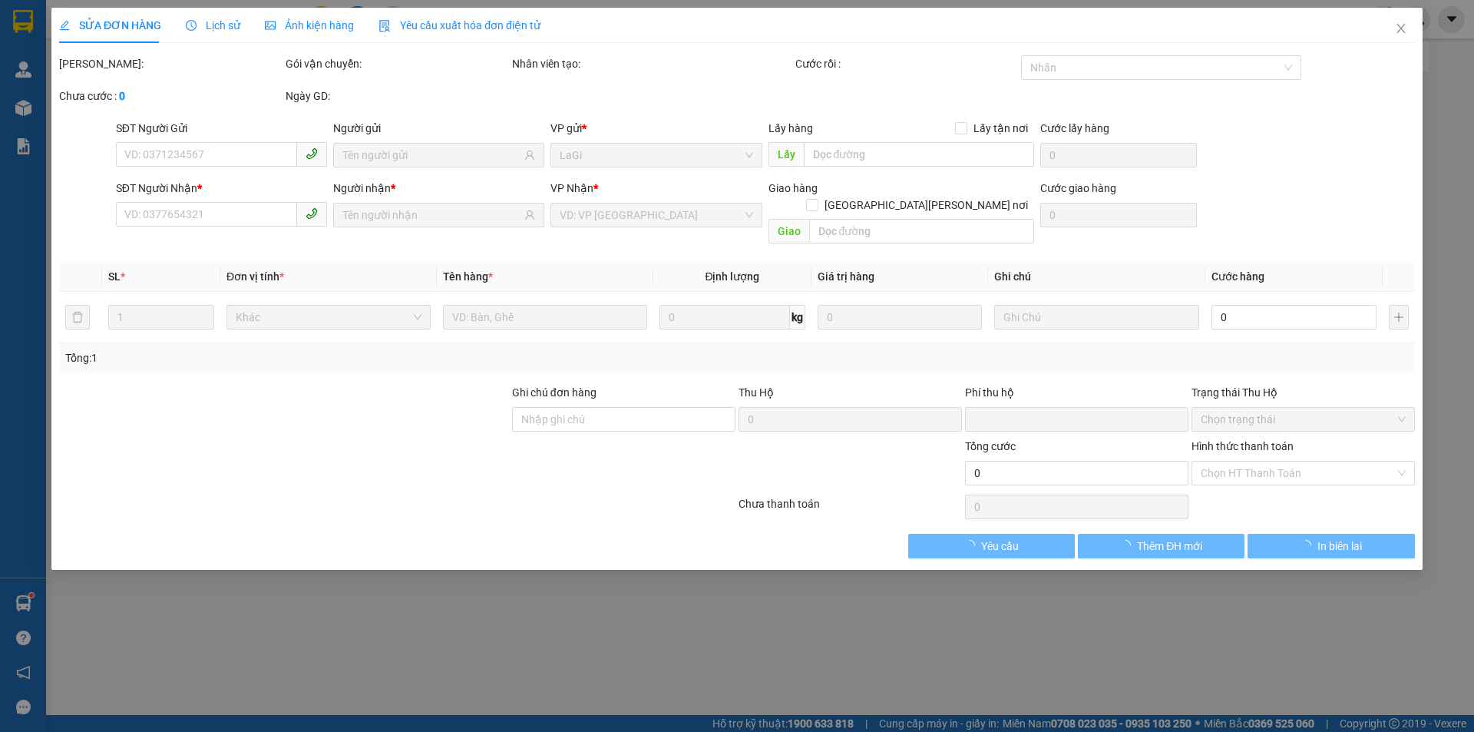
type input "0982892495"
type input "0909393776"
type input "0"
type input "70.000"
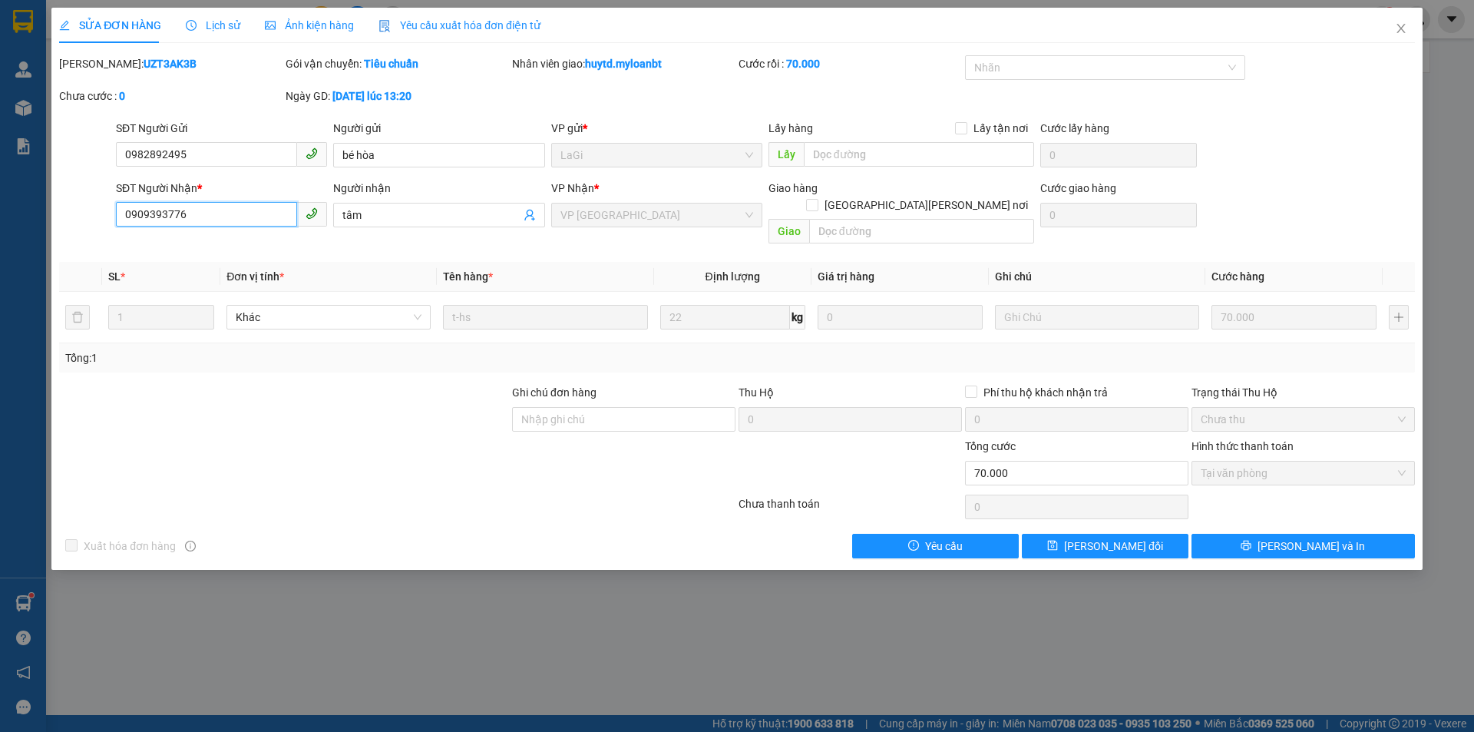
drag, startPoint x: 210, startPoint y: 221, endPoint x: 31, endPoint y: 207, distance: 179.5
click at [31, 207] on div "SỬA ĐƠN HÀNG Lịch sử [PERSON_NAME] hàng Yêu cầu xuất [PERSON_NAME] điện tử Tota…" at bounding box center [737, 366] width 1474 height 732
